Goal: Task Accomplishment & Management: Complete application form

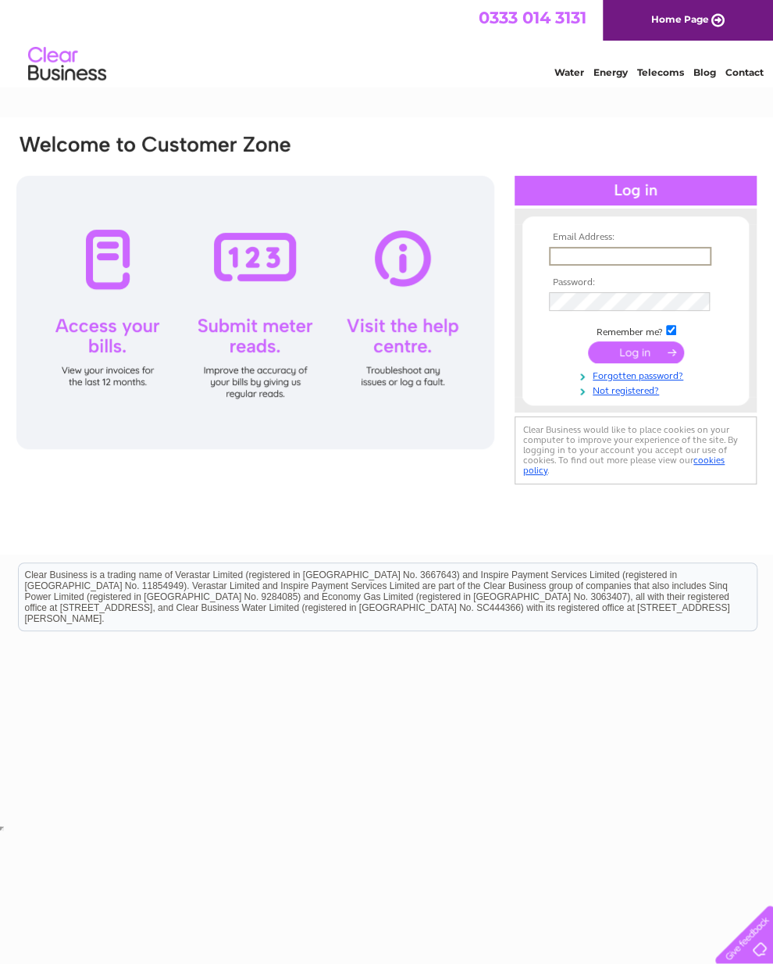
click at [570, 256] on input "text" at bounding box center [630, 256] width 162 height 19
click at [628, 266] on input "text" at bounding box center [630, 256] width 162 height 19
click at [588, 249] on input "text" at bounding box center [630, 256] width 162 height 19
click at [554, 266] on input "text" at bounding box center [630, 256] width 162 height 19
click at [573, 252] on input "text" at bounding box center [630, 256] width 162 height 19
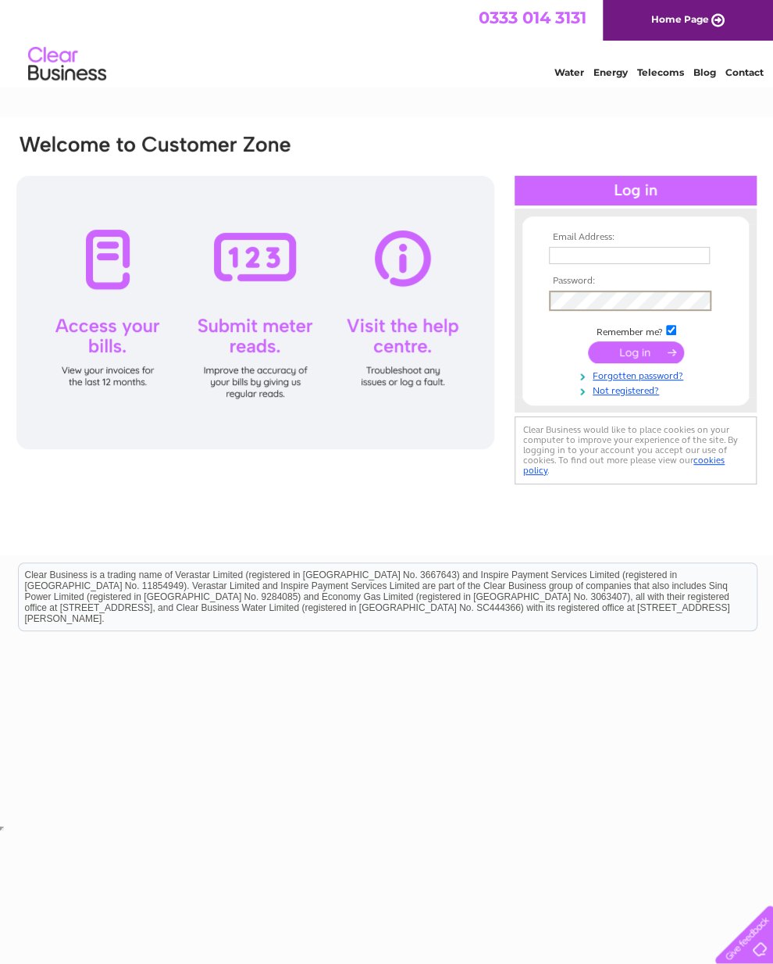
click at [644, 358] on input "submit" at bounding box center [636, 352] width 96 height 22
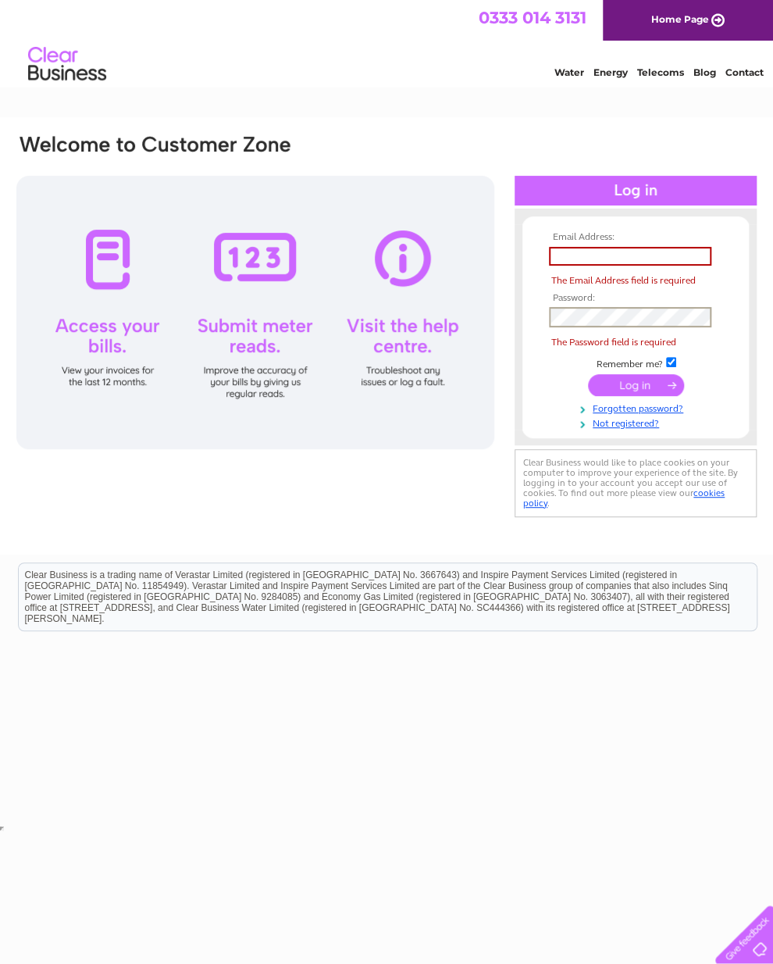
click at [575, 252] on input "text" at bounding box center [630, 256] width 162 height 19
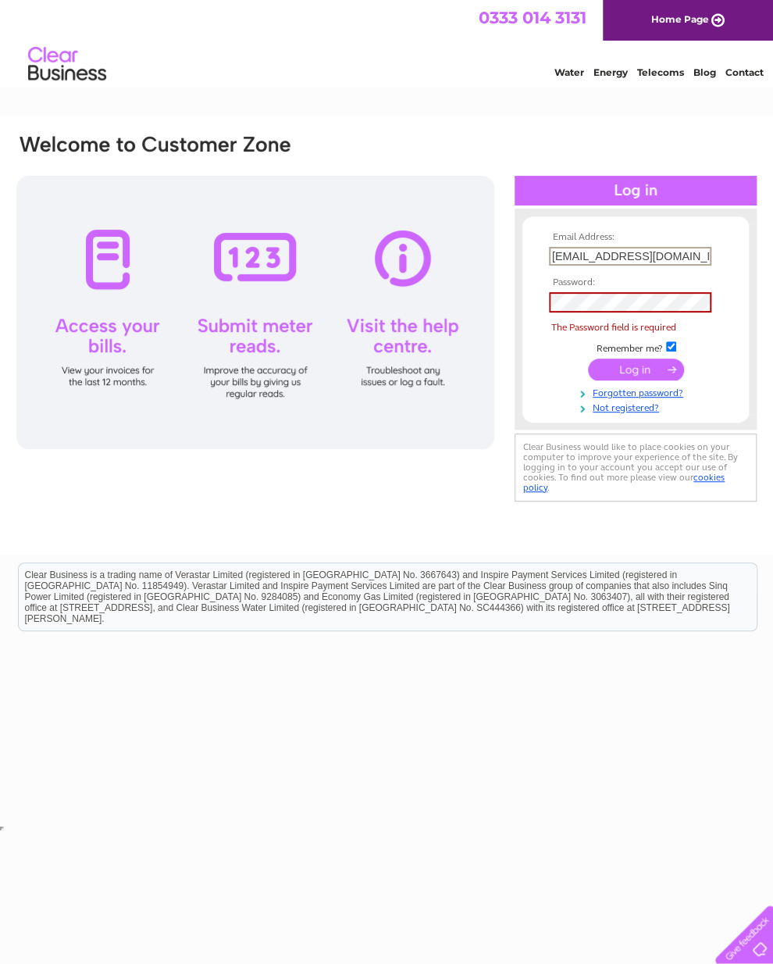
type input "[EMAIL_ADDRESS][DOMAIN_NAME]"
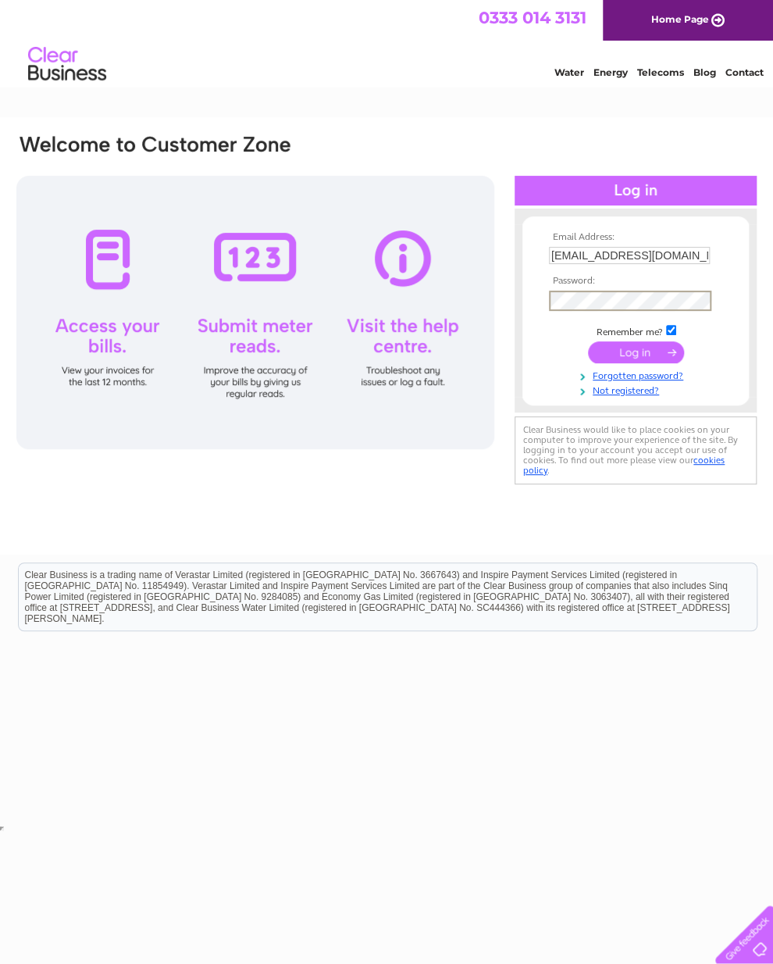
click at [648, 356] on input "submit" at bounding box center [636, 352] width 96 height 22
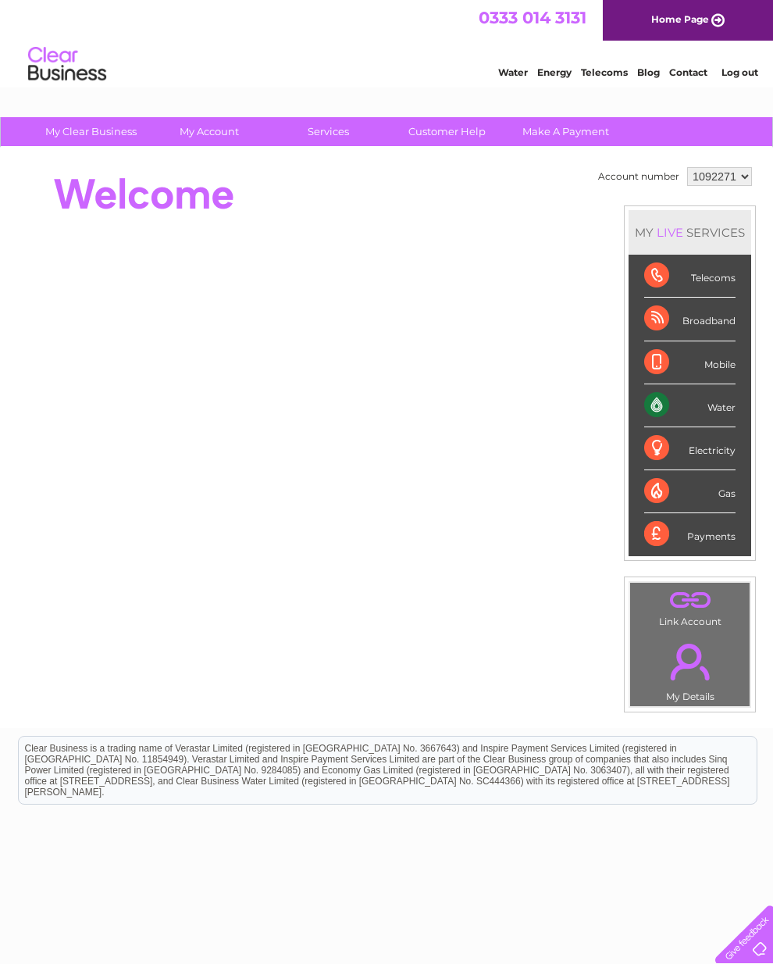
click at [501, 685] on div "Account number 1092271 MY LIVE SERVICES Telecoms Broadband Mobile Water Electri…" at bounding box center [386, 438] width 773 height 580
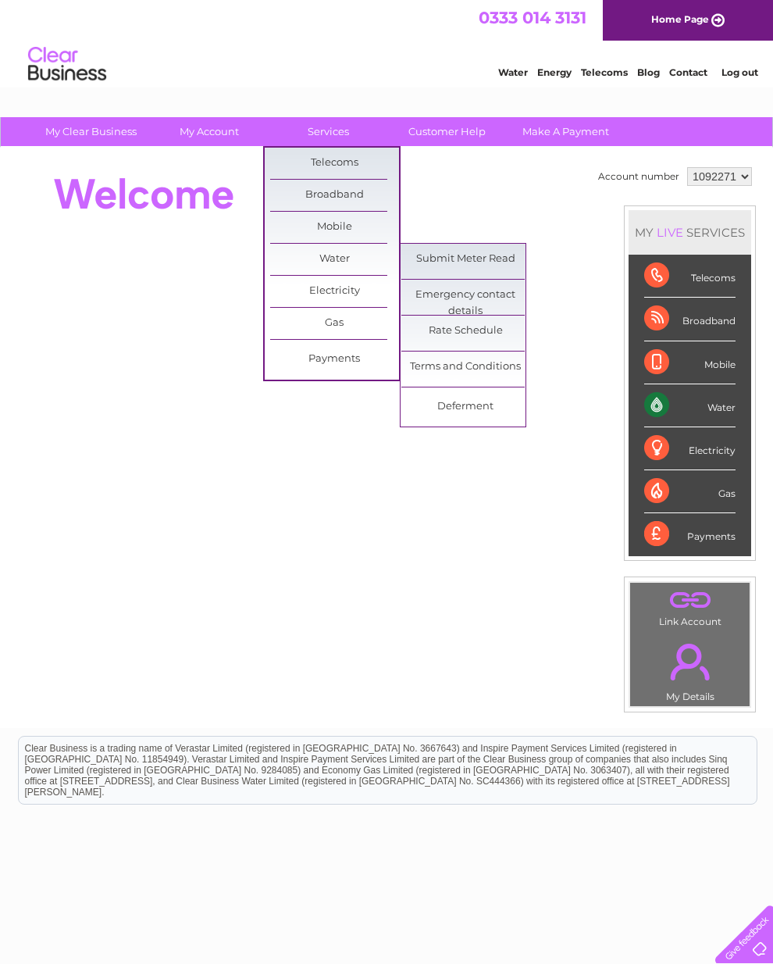
click at [495, 248] on link "Submit Meter Read" at bounding box center [465, 259] width 129 height 31
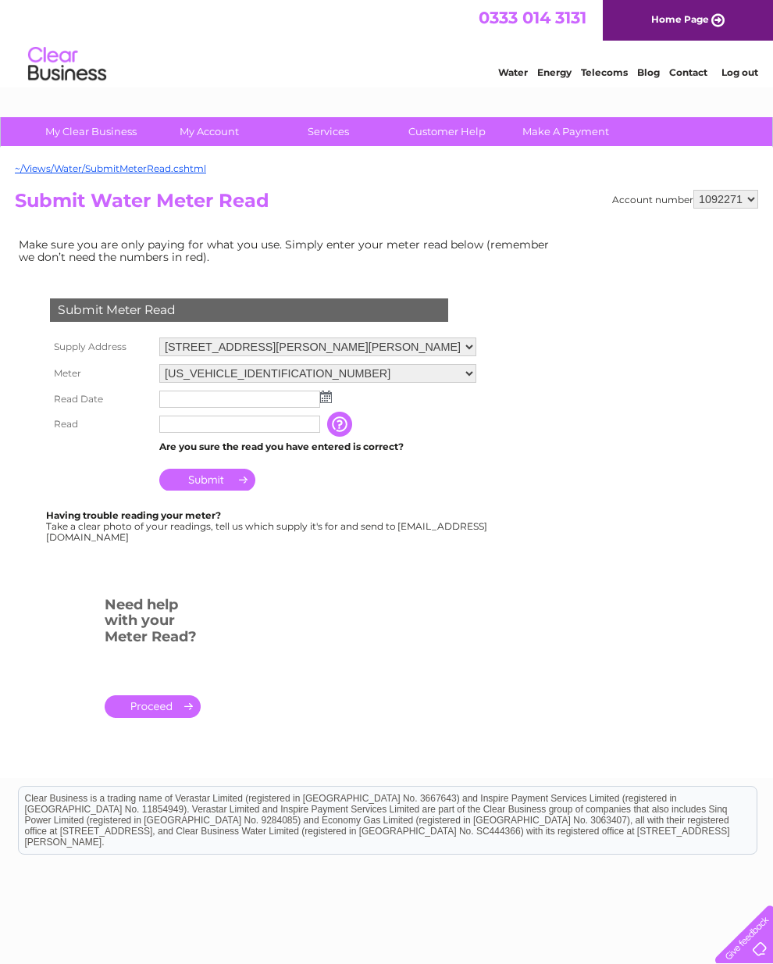
click at [324, 383] on select "[US_VEHICLE_IDENTIFICATION_NUMBER]" at bounding box center [317, 373] width 317 height 19
click at [326, 397] on img at bounding box center [326, 398] width 12 height 12
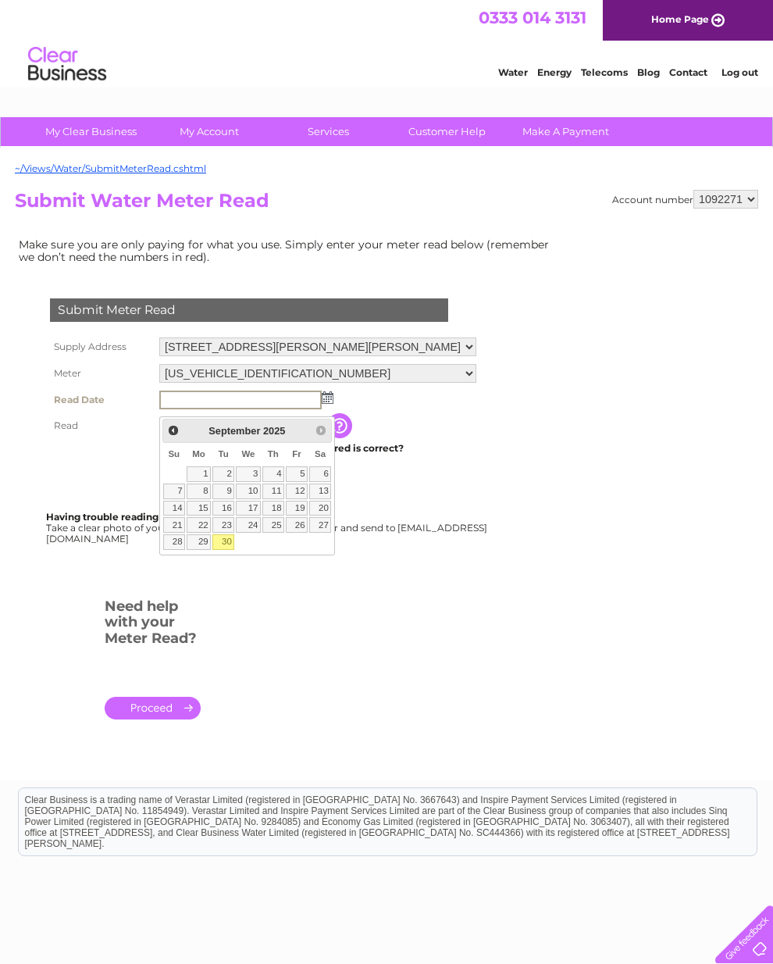
click at [403, 455] on td "Are you sure the read you have entered is correct?" at bounding box center [317, 448] width 325 height 20
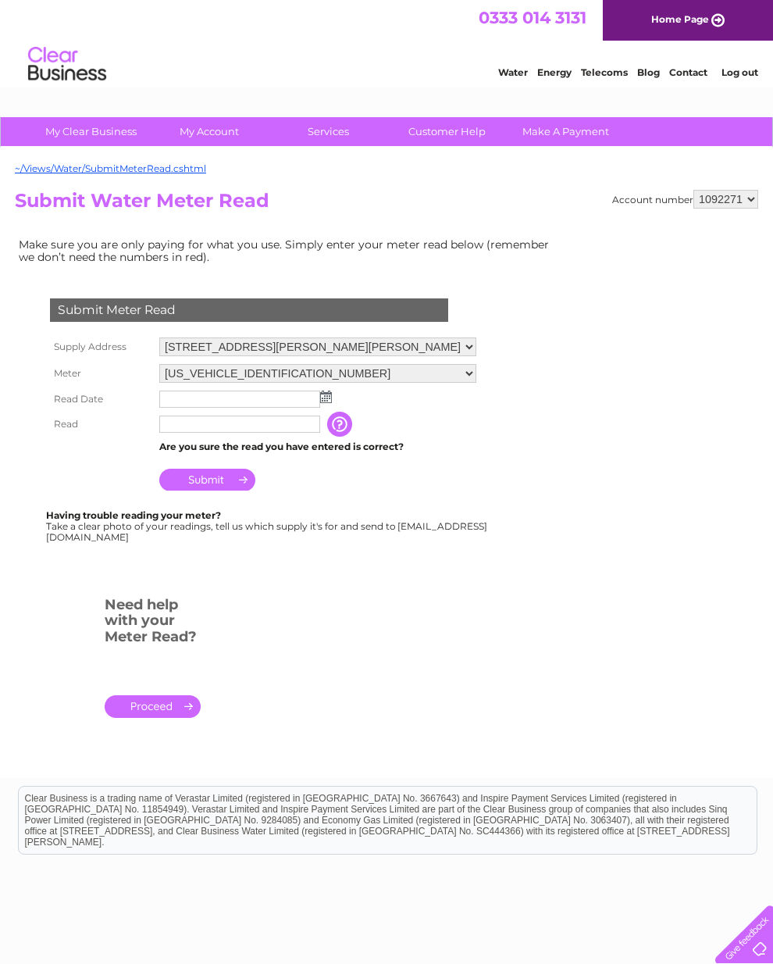
click at [329, 401] on img at bounding box center [326, 396] width 12 height 12
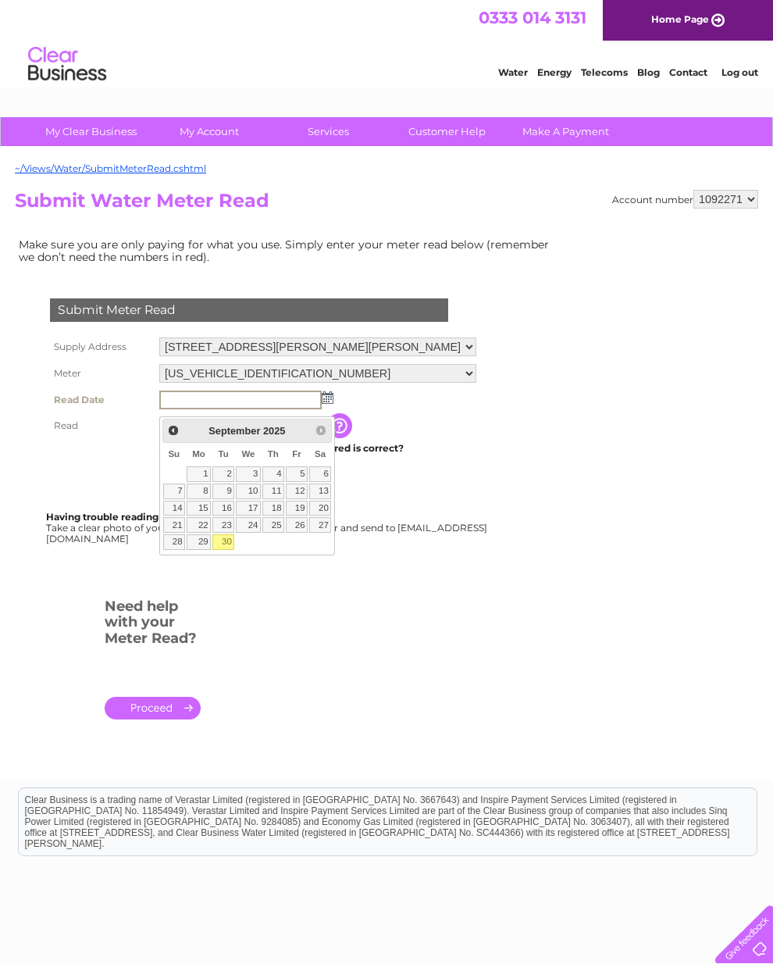
click at [351, 428] on input "button" at bounding box center [341, 425] width 28 height 25
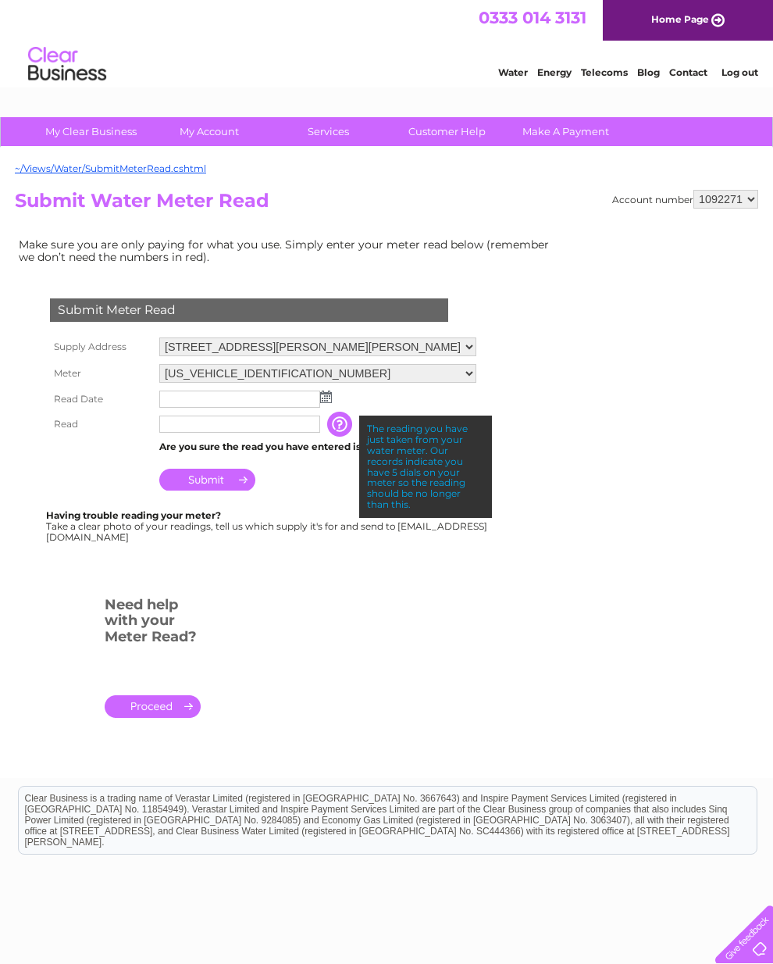
click at [328, 399] on img at bounding box center [326, 396] width 12 height 12
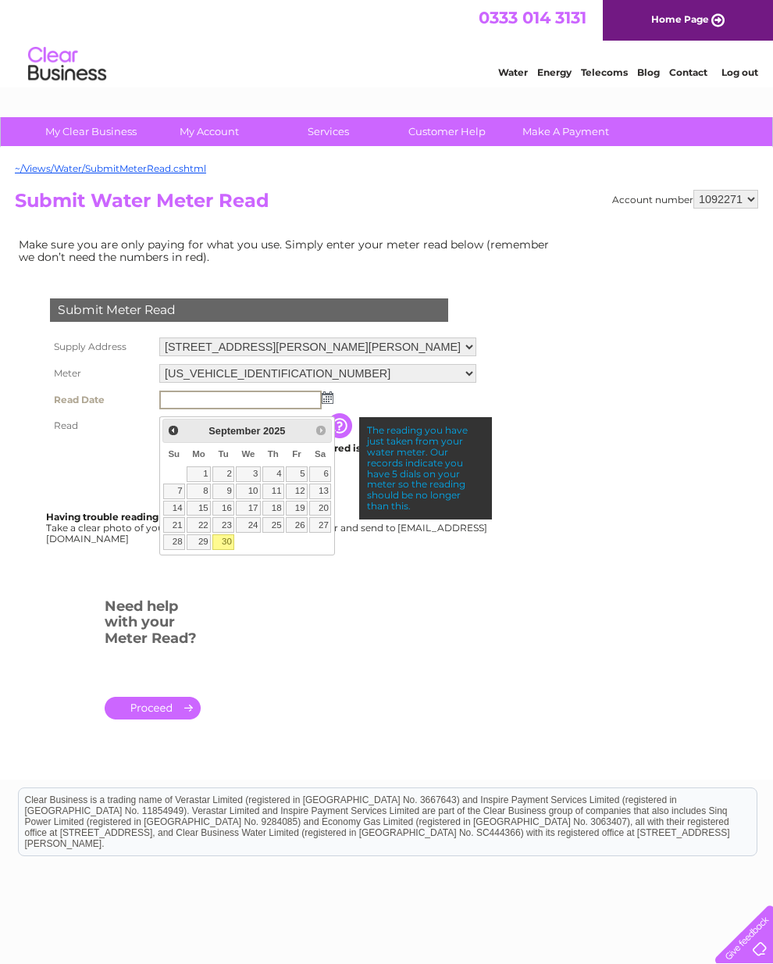
click at [73, 426] on th "Read" at bounding box center [100, 425] width 109 height 25
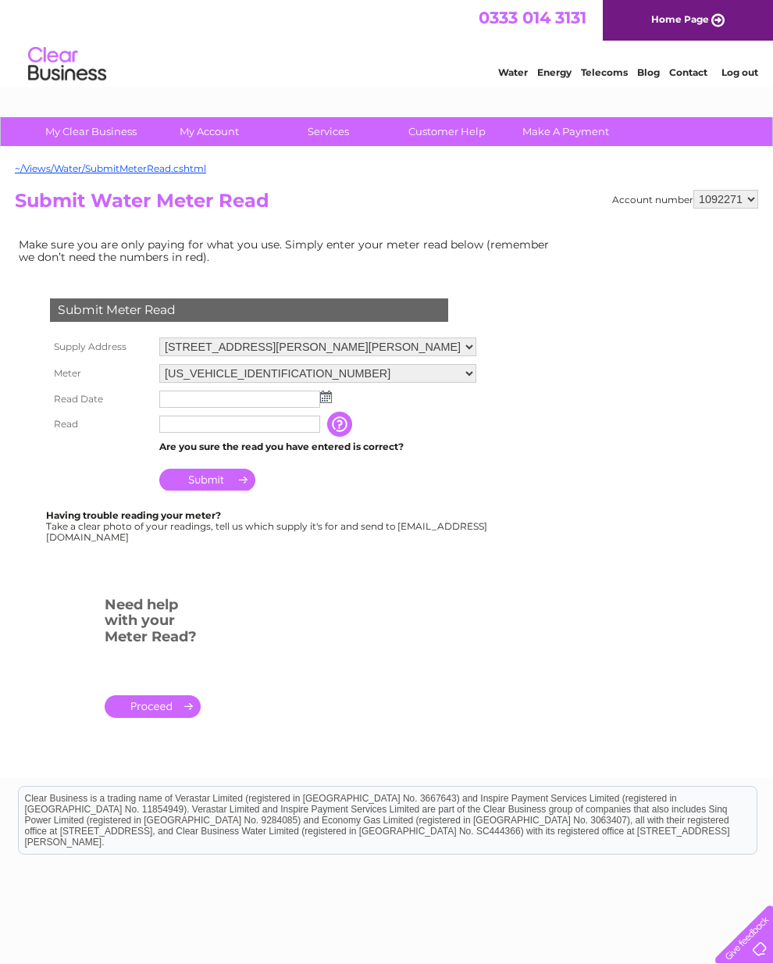
click at [320, 383] on select "06ELSTER18M432885" at bounding box center [317, 373] width 317 height 19
click at [333, 399] on td at bounding box center [317, 400] width 325 height 25
click at [327, 400] on img at bounding box center [326, 396] width 12 height 12
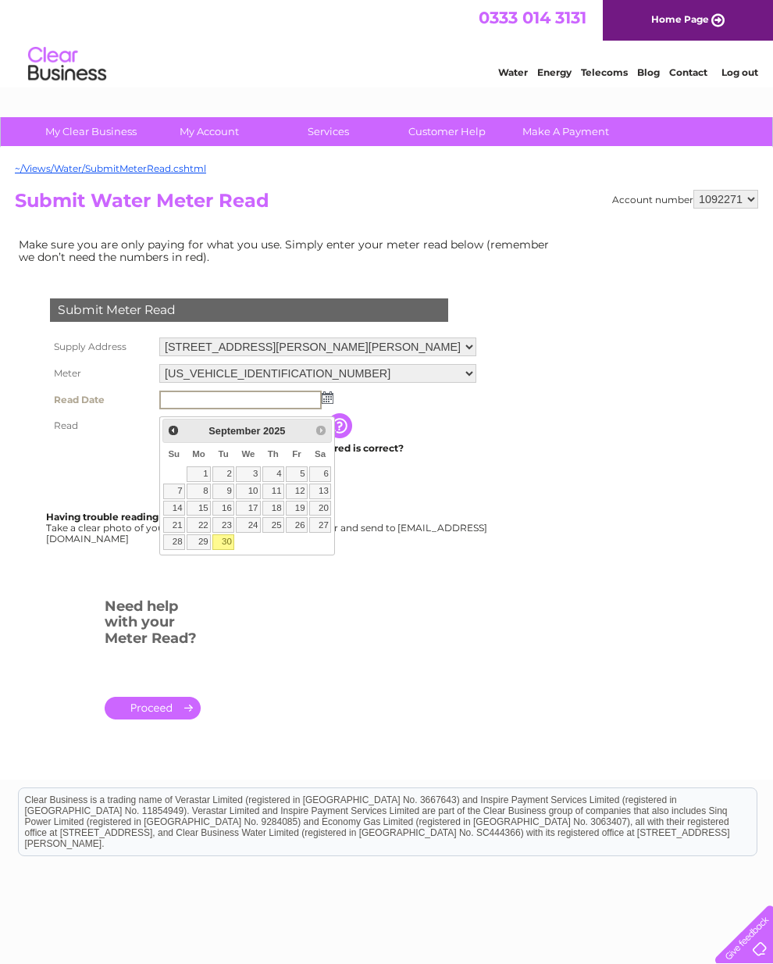
click at [409, 451] on td "Are you sure the read you have entered is correct?" at bounding box center [317, 448] width 325 height 20
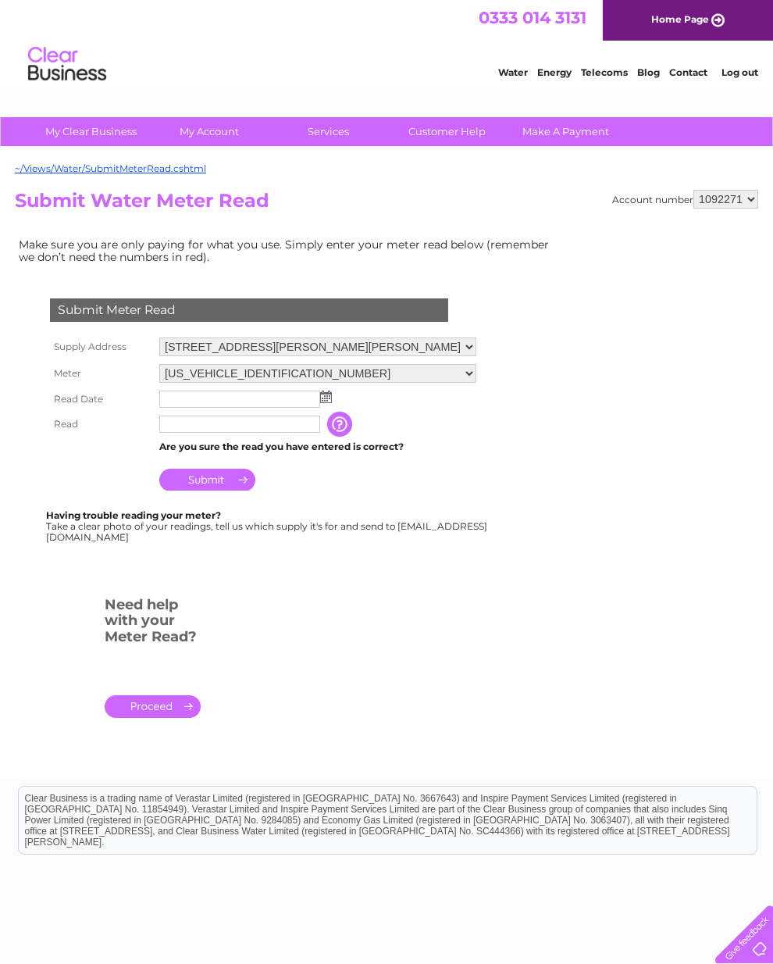
click at [320, 383] on select "06ELSTER18M432885" at bounding box center [317, 373] width 317 height 19
click at [323, 399] on img at bounding box center [326, 398] width 12 height 12
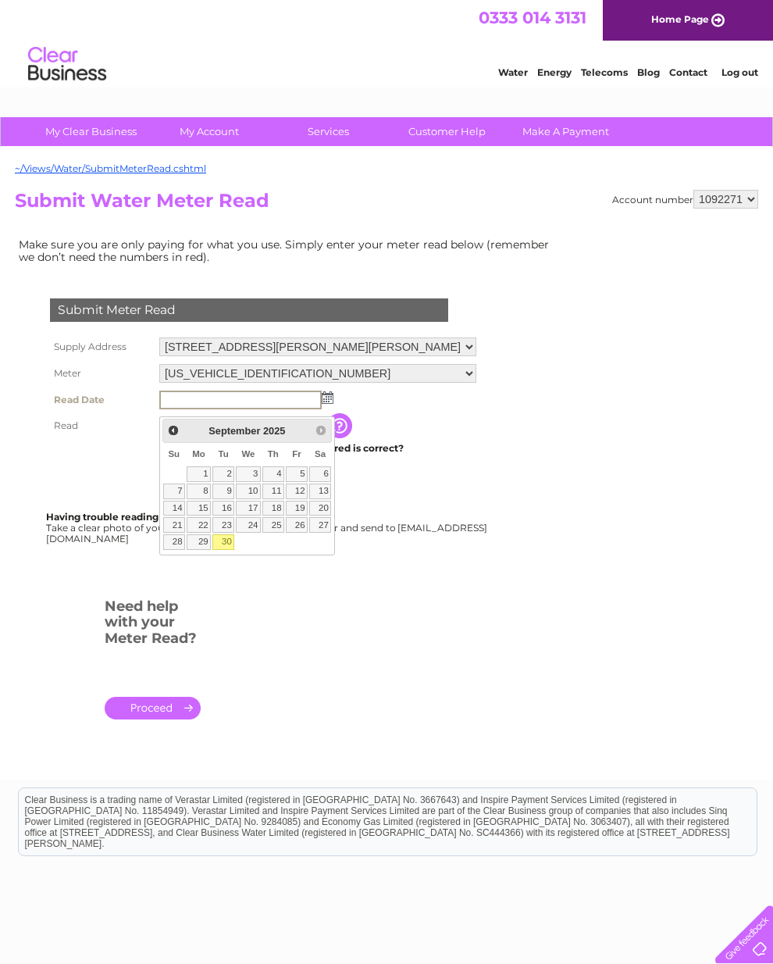
click at [347, 427] on input "button" at bounding box center [341, 425] width 28 height 25
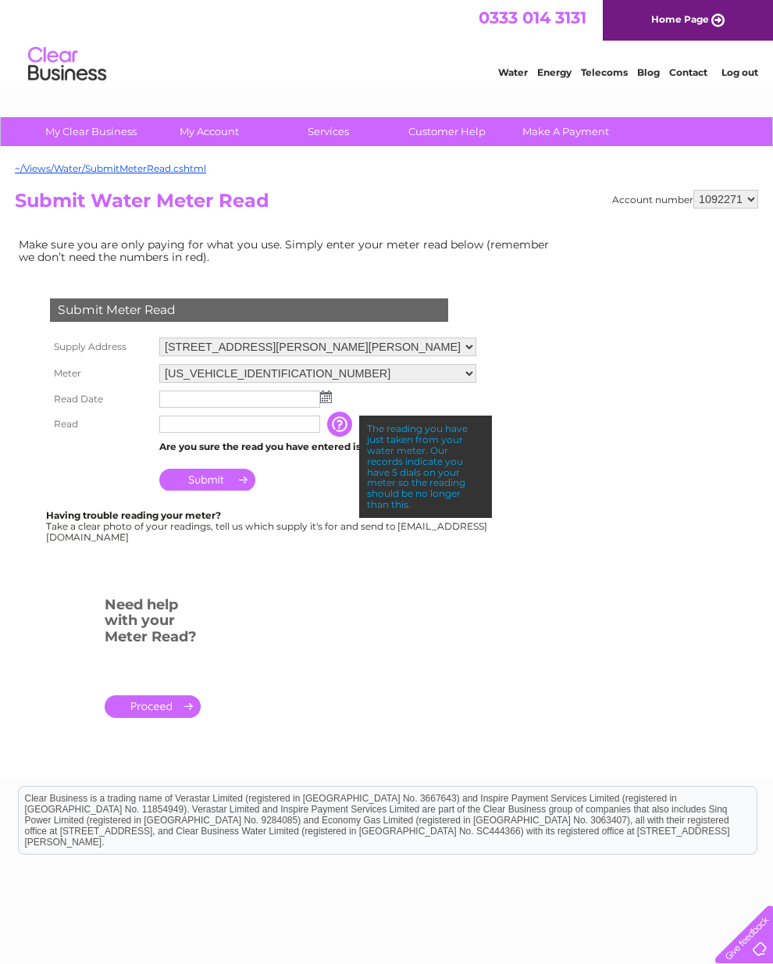
click at [330, 399] on img at bounding box center [326, 396] width 12 height 12
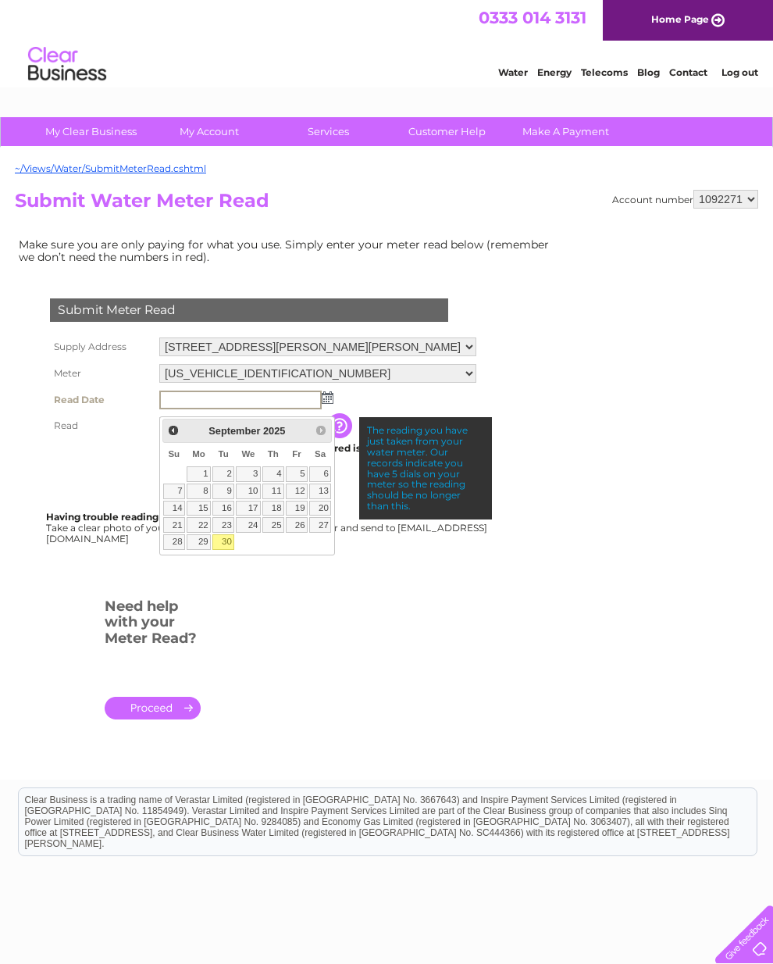
click at [224, 538] on link "30" at bounding box center [223, 542] width 22 height 16
type input "2025/09/30"
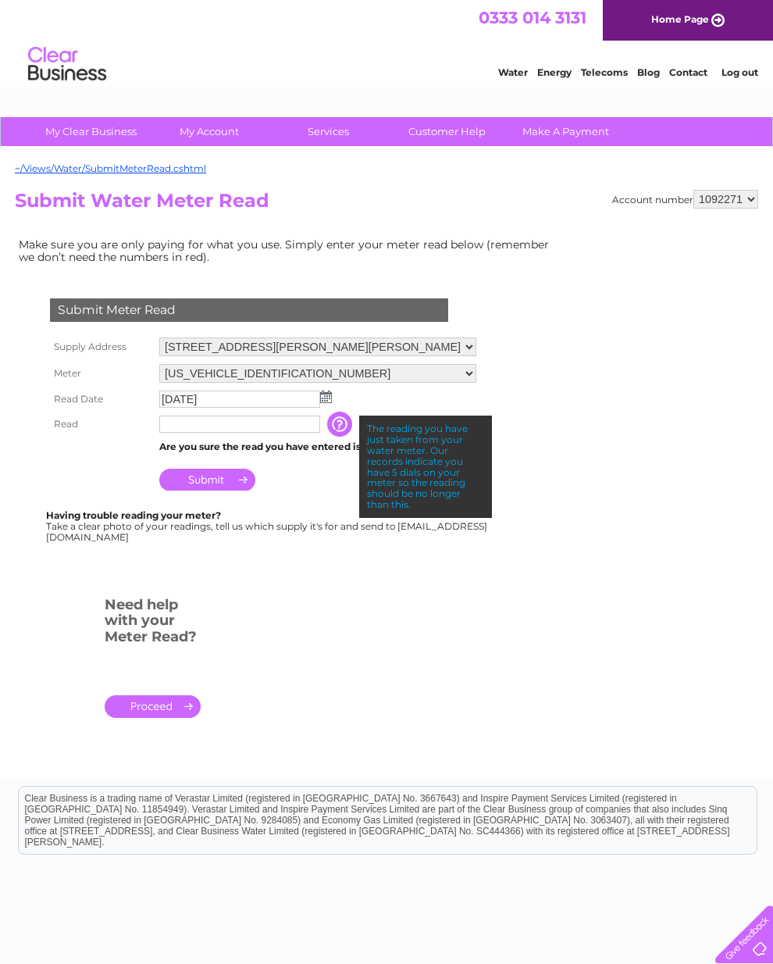
click at [169, 425] on input "text" at bounding box center [239, 423] width 161 height 17
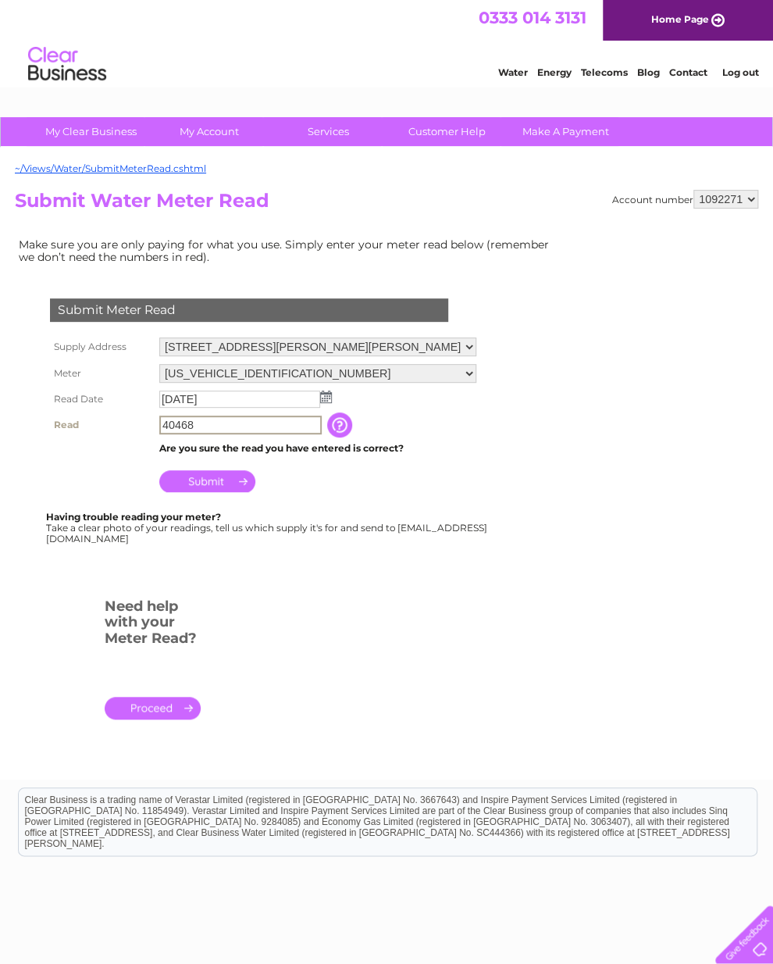
click at [229, 483] on input "Submit" at bounding box center [207, 481] width 96 height 22
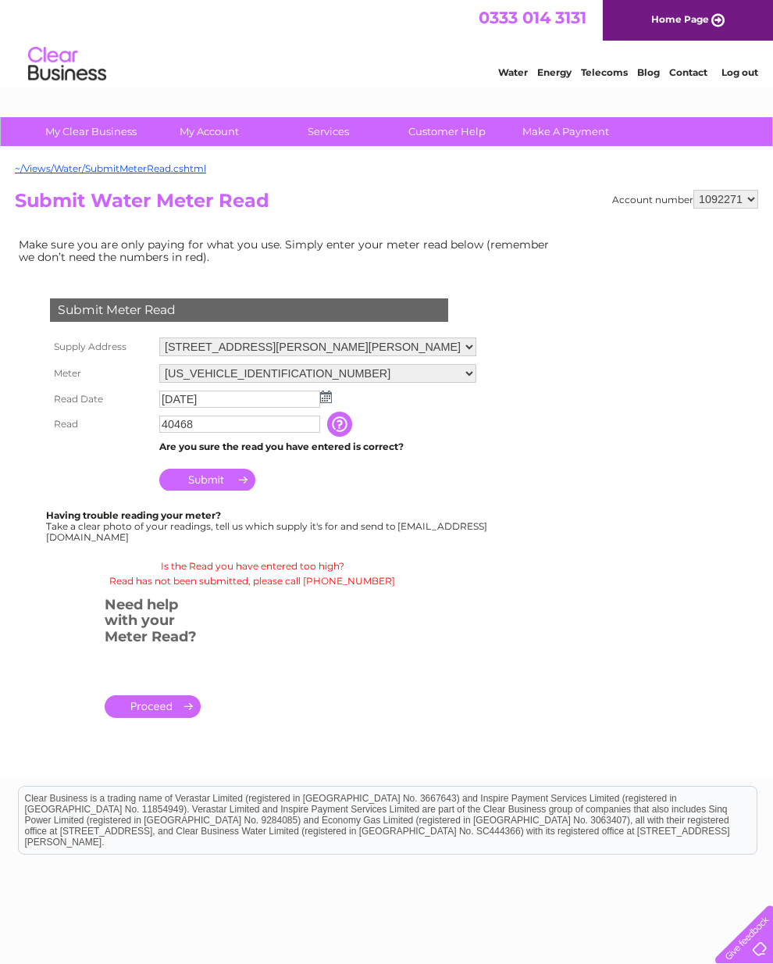
click at [242, 490] on input "Submit" at bounding box center [207, 480] width 96 height 22
click at [226, 479] on input "Submit" at bounding box center [207, 480] width 96 height 22
click at [355, 421] on input "button" at bounding box center [341, 424] width 28 height 25
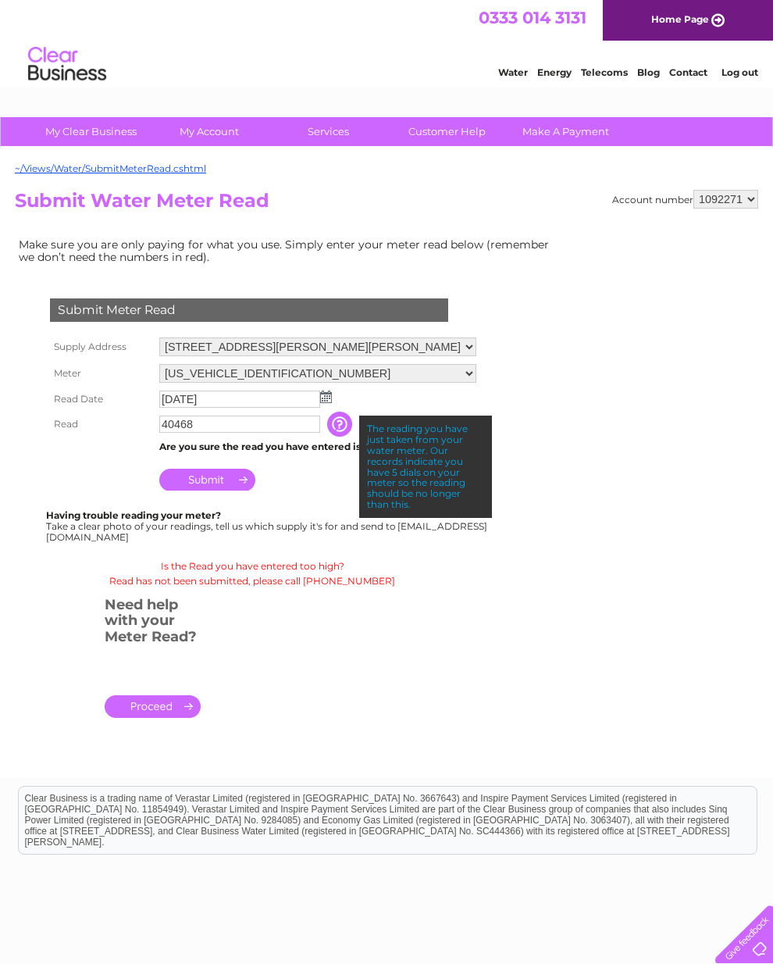
click at [218, 486] on input "Submit" at bounding box center [207, 480] width 96 height 22
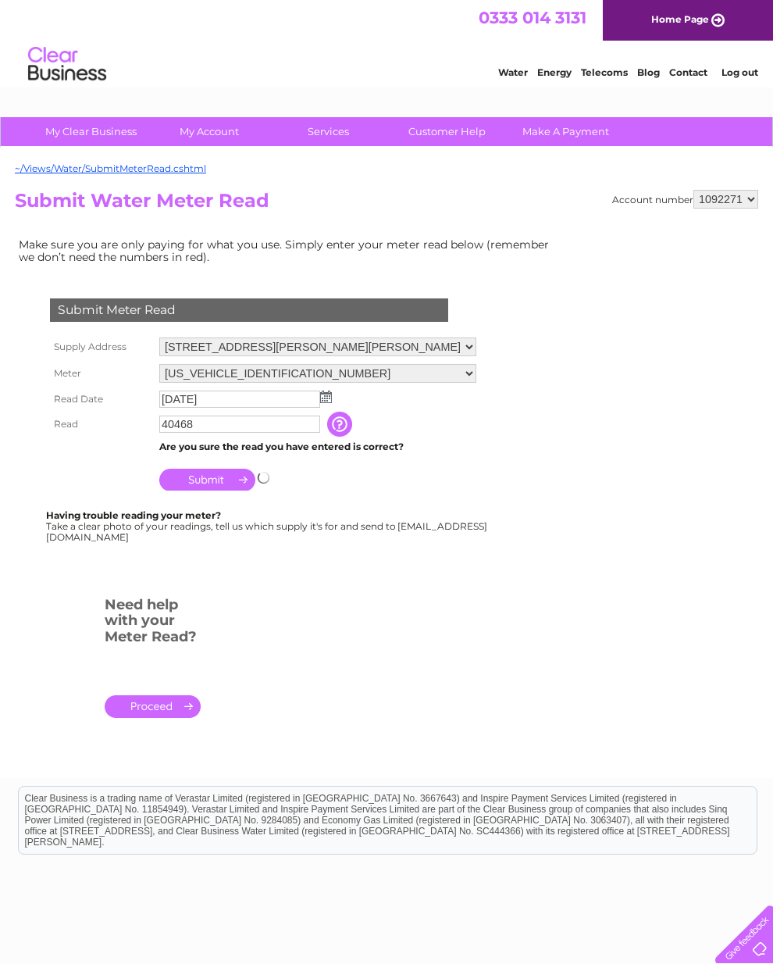
click at [89, 433] on th "Read" at bounding box center [100, 424] width 109 height 25
click at [216, 433] on input "40468" at bounding box center [239, 423] width 161 height 17
click at [330, 399] on img at bounding box center [326, 396] width 12 height 12
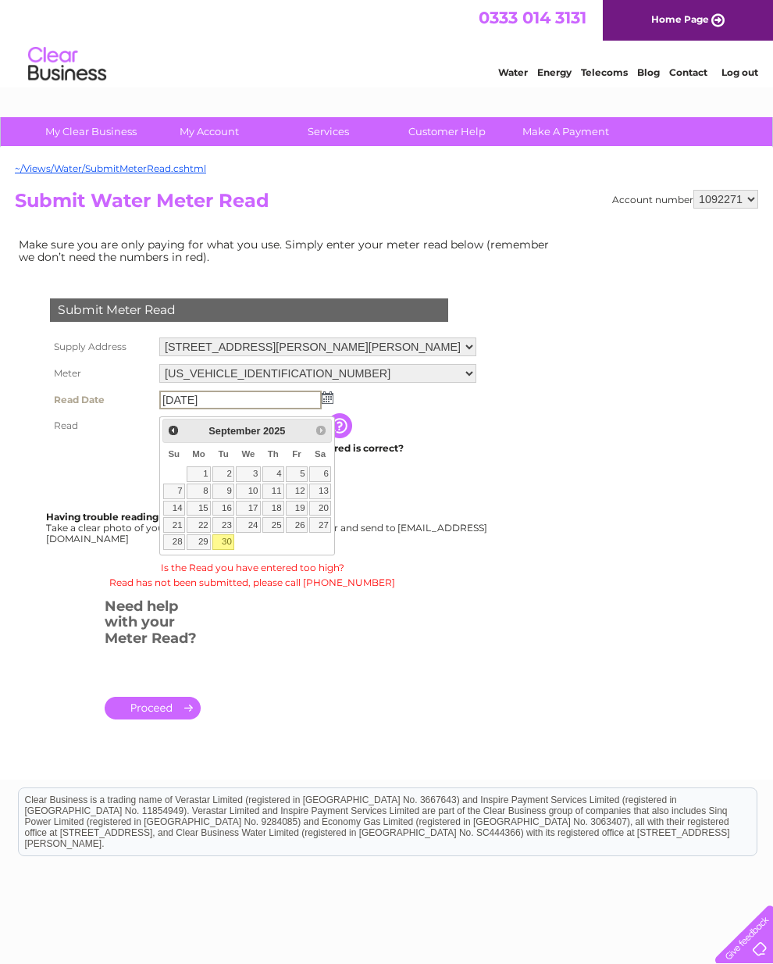
click at [226, 541] on link "30" at bounding box center [223, 542] width 22 height 16
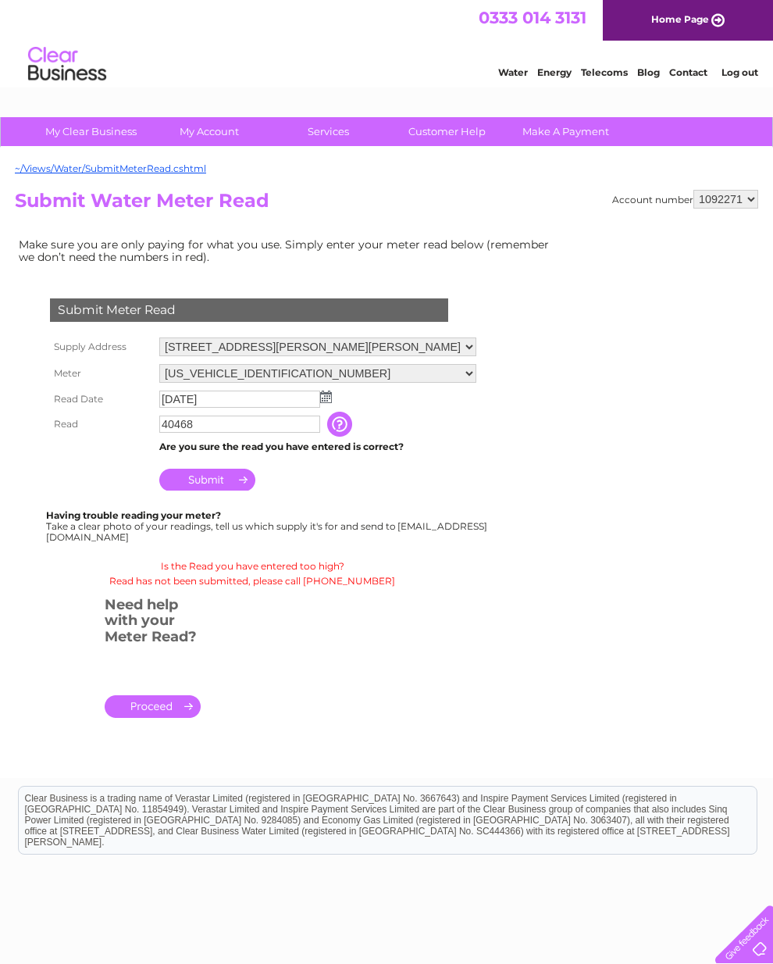
click at [211, 429] on input "40468" at bounding box center [239, 423] width 161 height 17
type input "4"
type input "01436"
click at [217, 484] on input "Submit" at bounding box center [207, 481] width 96 height 22
